Goal: Information Seeking & Learning: Learn about a topic

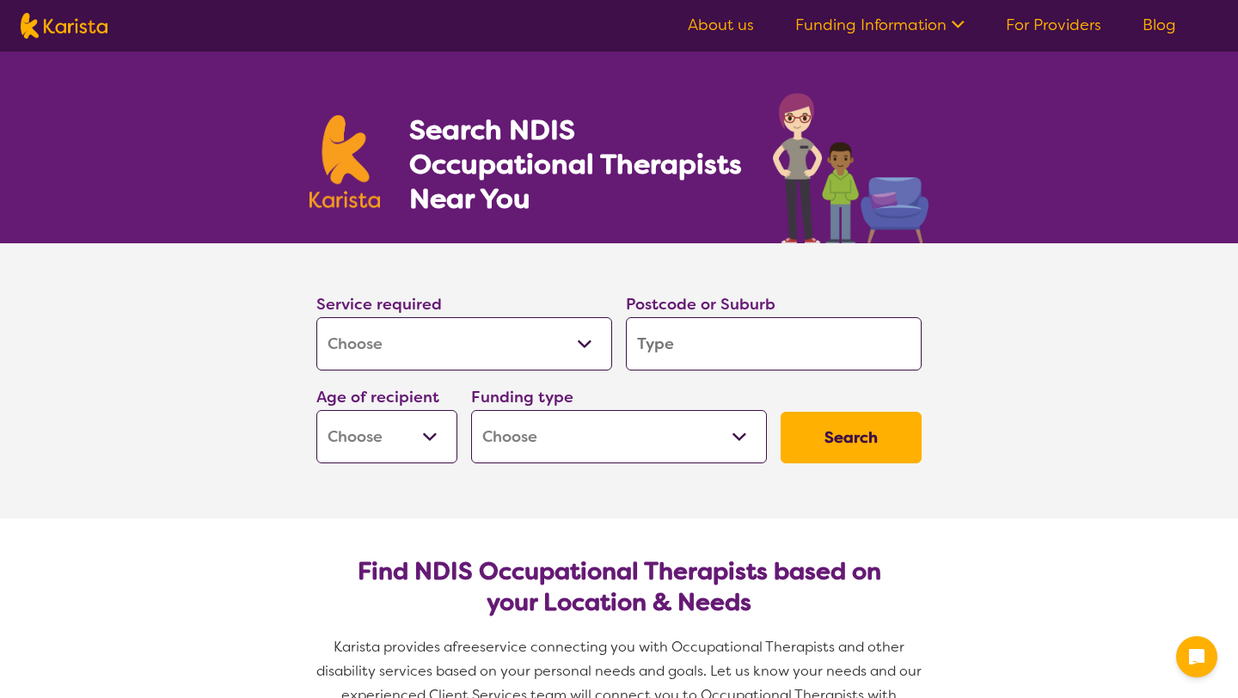
select select "[MEDICAL_DATA]"
click at [477, 339] on select "Allied Health Assistant Assessment ([MEDICAL_DATA] or [MEDICAL_DATA]) Behaviour…" at bounding box center [464, 343] width 296 height 53
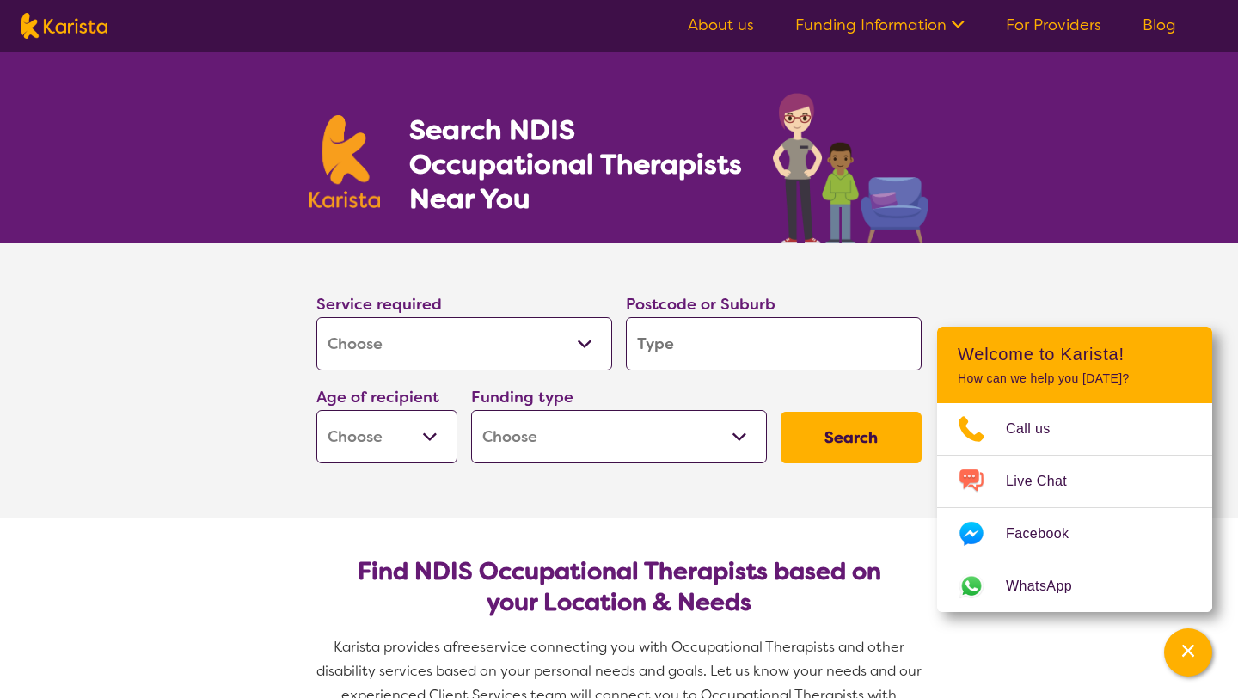
click at [750, 322] on input "search" at bounding box center [774, 343] width 296 height 53
type input "2"
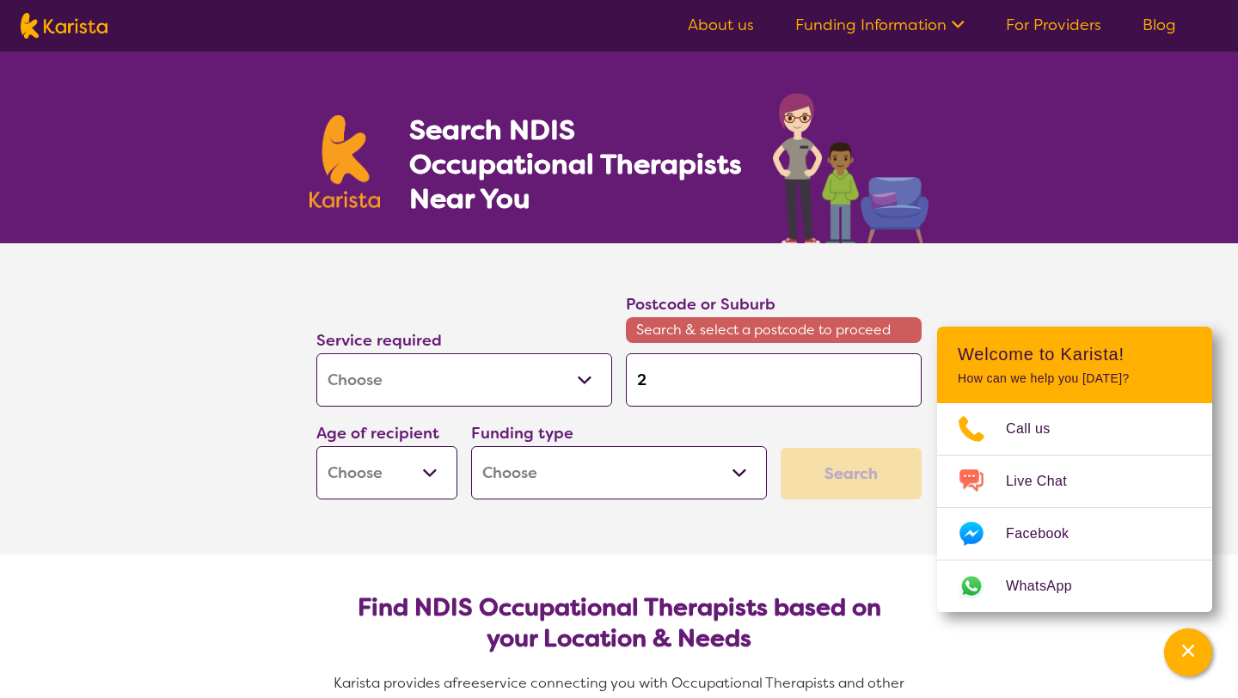
type input "21"
type input "210"
type input "2100"
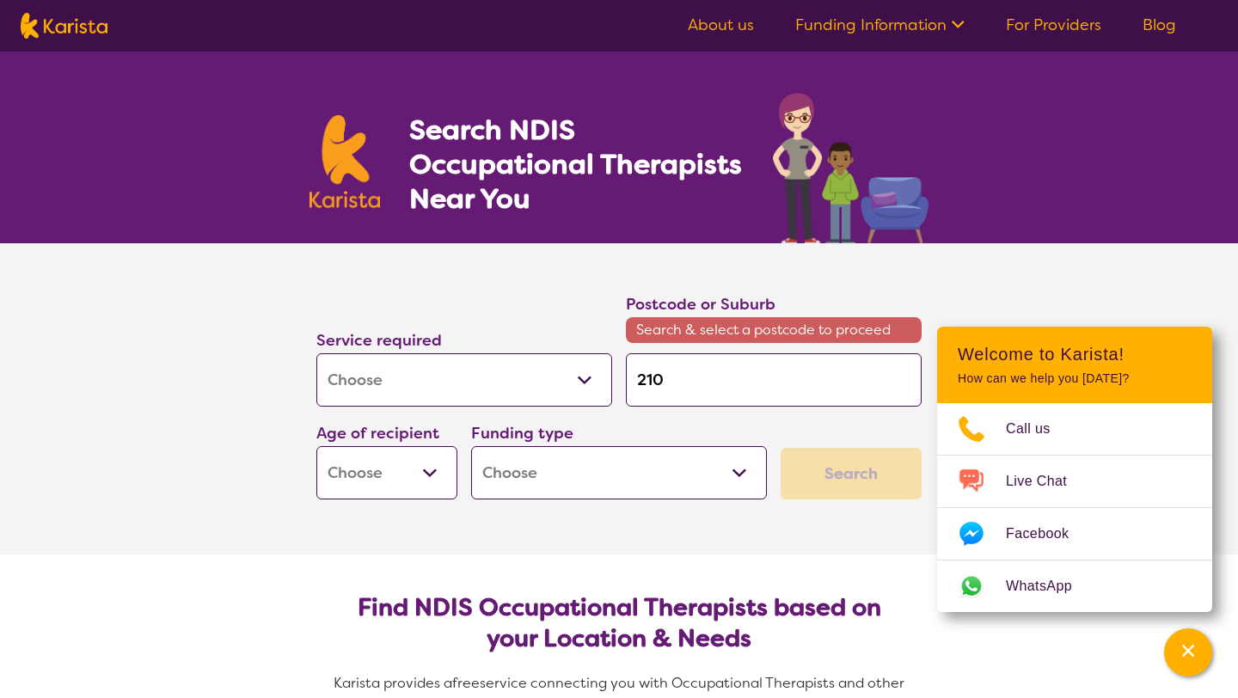
type input "2100"
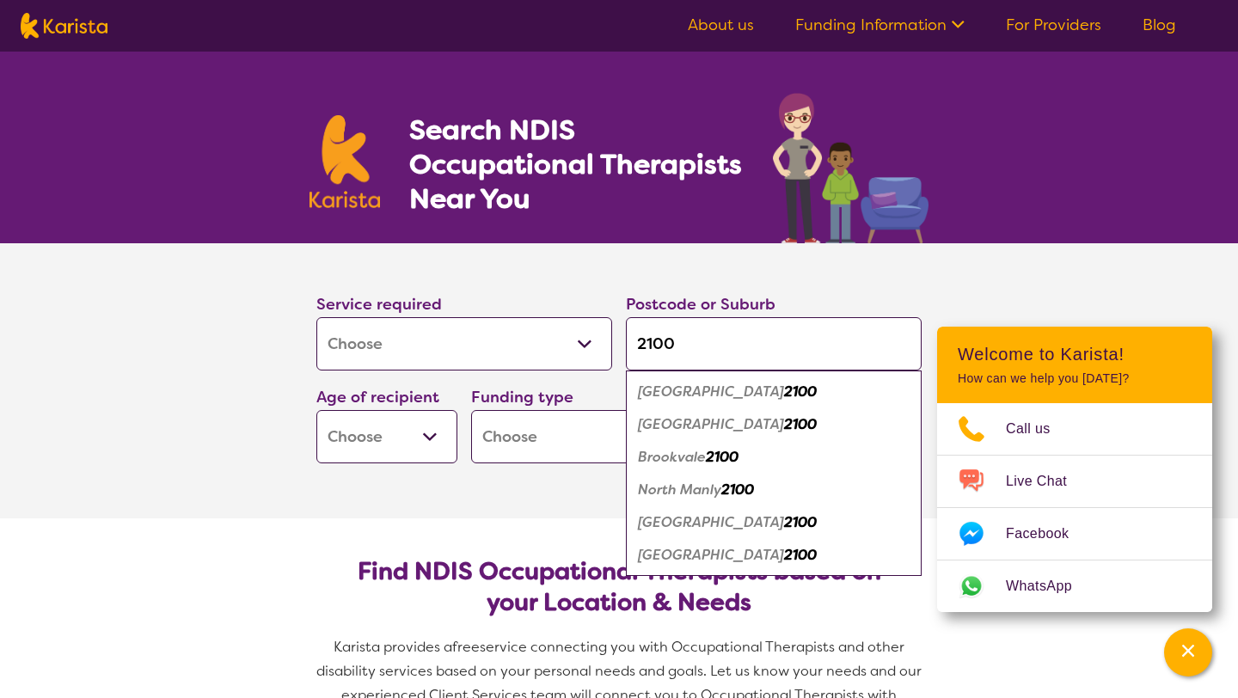
type input "2100"
click at [694, 396] on em "[GEOGRAPHIC_DATA]" at bounding box center [711, 391] width 146 height 18
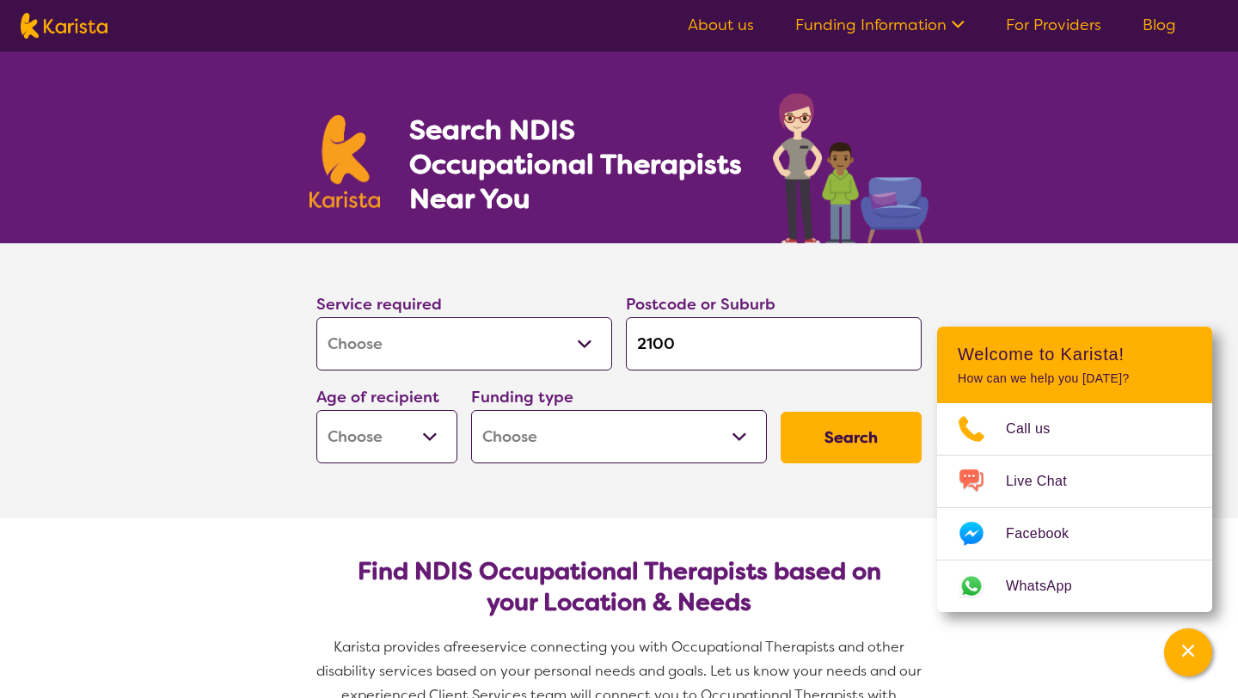
click at [369, 444] on select "Early Childhood - 0 to 9 Child - 10 to 11 Adolescent - 12 to 17 Adult - 18 to 6…" at bounding box center [386, 436] width 141 height 53
select select "AS"
click at [539, 444] on select "Home Care Package (HCP) National Disability Insurance Scheme (NDIS) I don't know" at bounding box center [619, 436] width 296 height 53
select select "i-don-t-know"
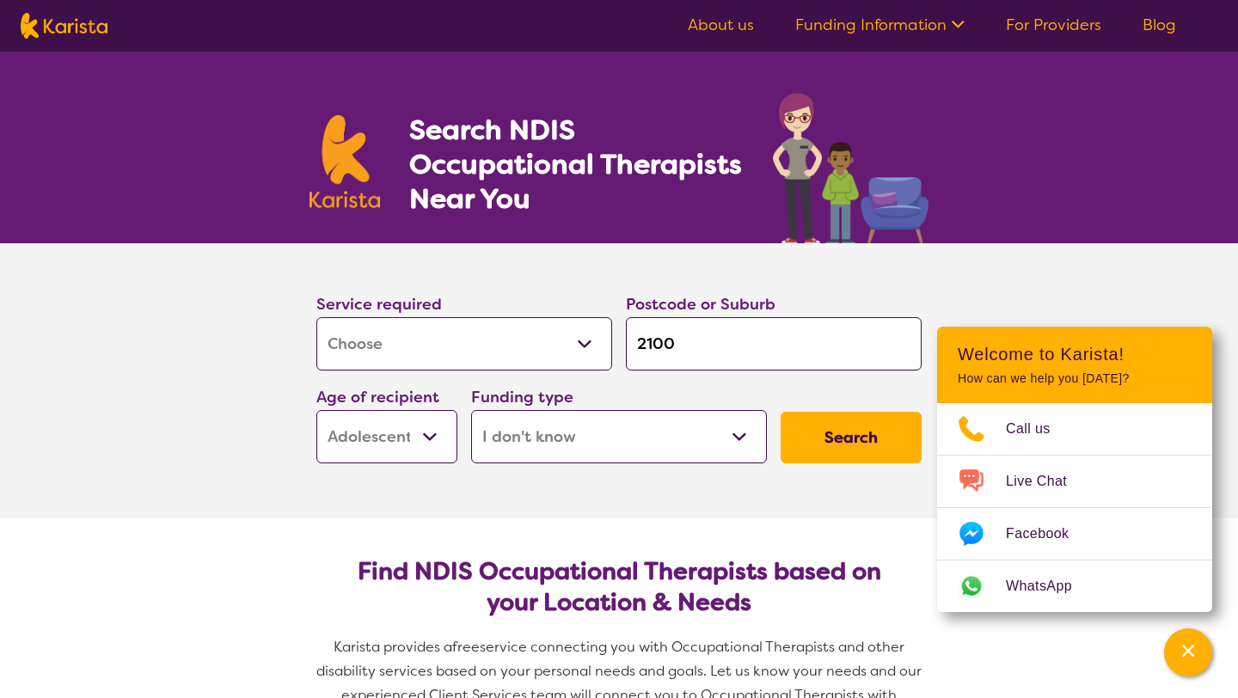
select select "i-don-t-know"
click at [807, 421] on button "Search" at bounding box center [850, 438] width 141 height 52
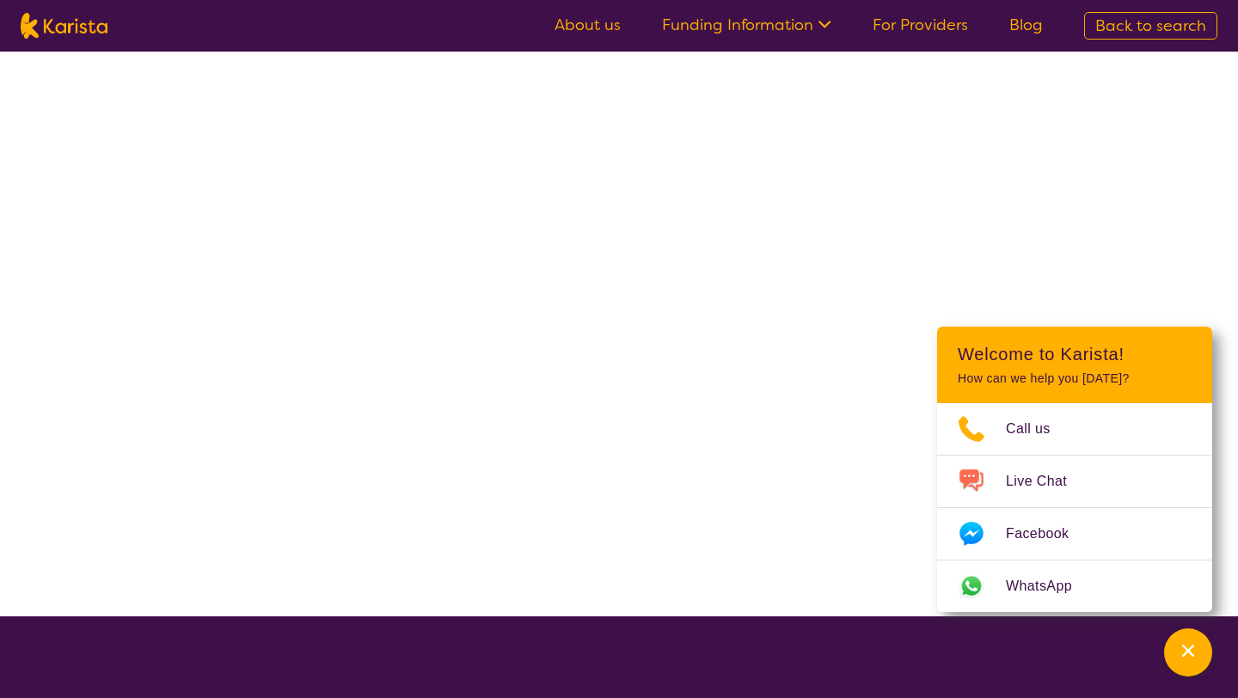
select select "[MEDICAL_DATA]"
select select "AS"
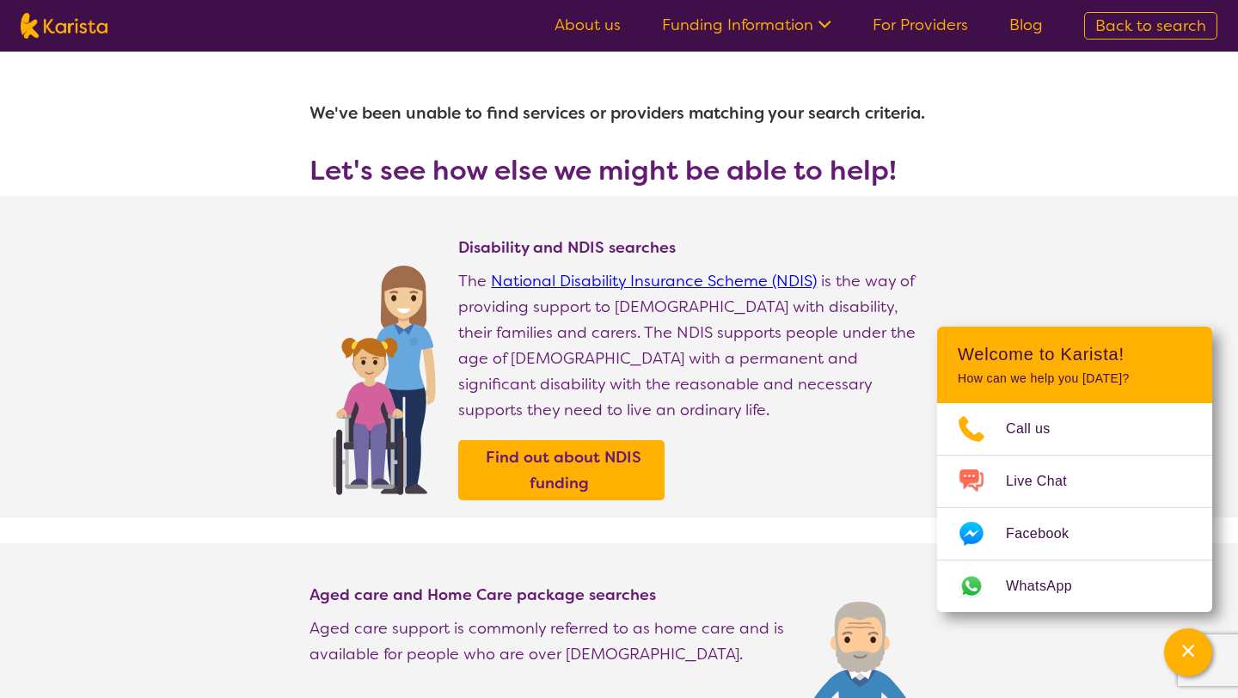
select select "[MEDICAL_DATA]"
select select "AS"
select select "i-don-t-know"
select select "[MEDICAL_DATA]"
select select "AS"
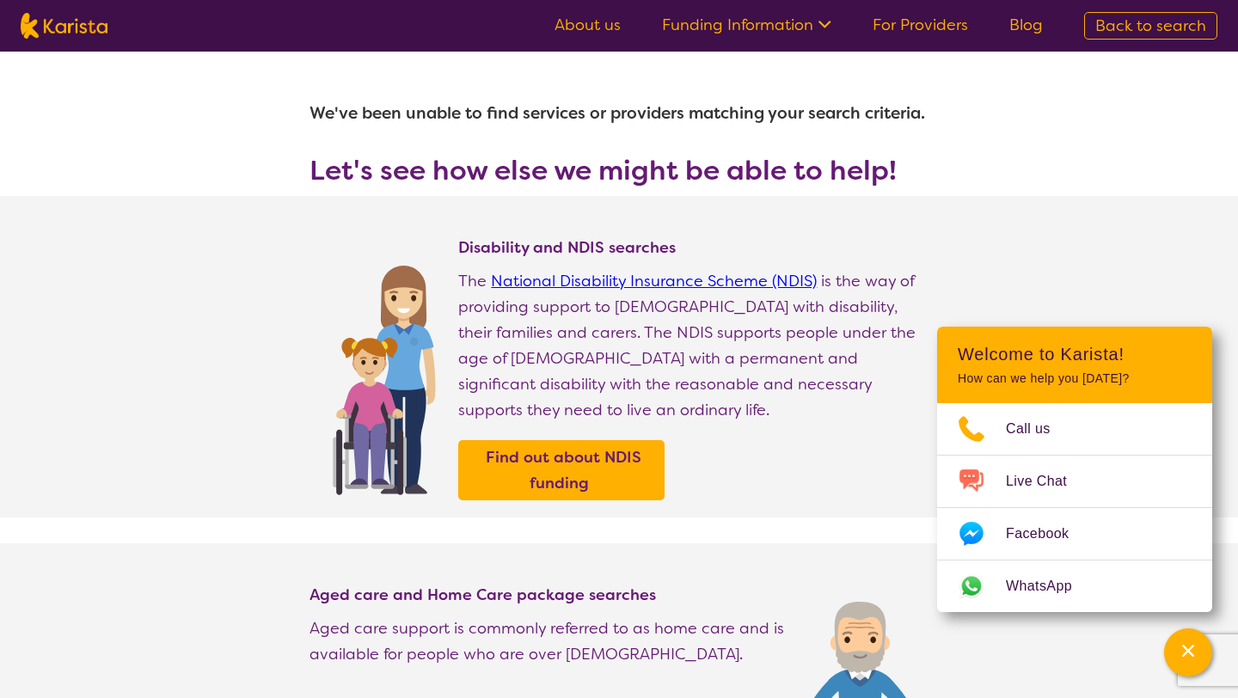
select select "i-don-t-know"
